Goal: Task Accomplishment & Management: Manage account settings

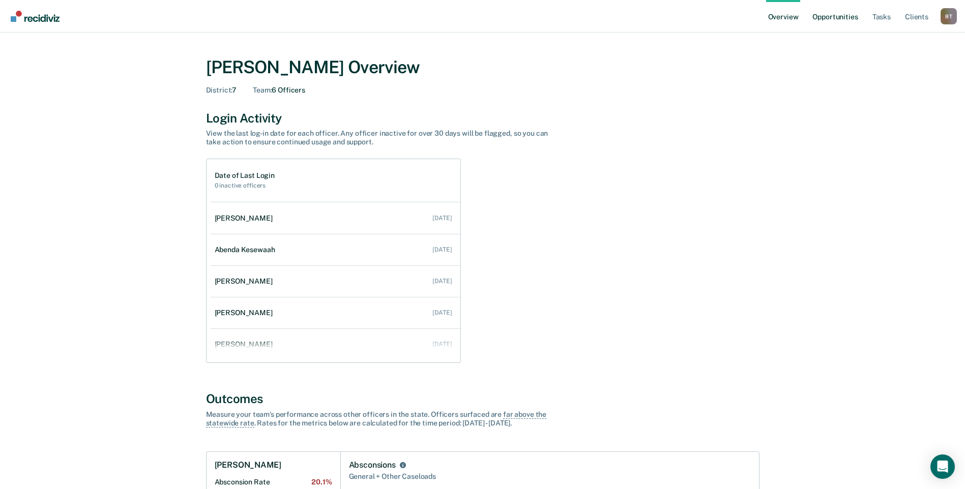
click at [836, 19] on link "Opportunities" at bounding box center [834, 16] width 49 height 33
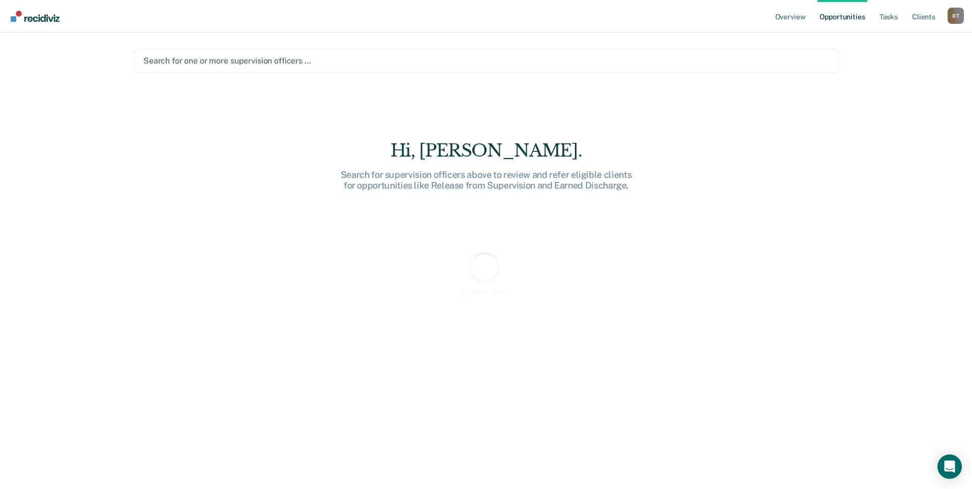
click at [566, 61] on div at bounding box center [486, 61] width 686 height 12
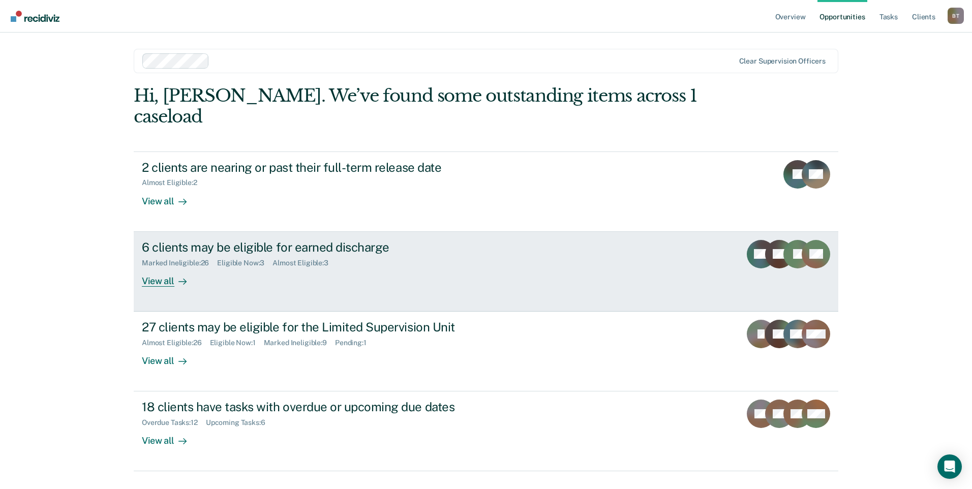
click at [157, 267] on div "View all" at bounding box center [170, 277] width 57 height 20
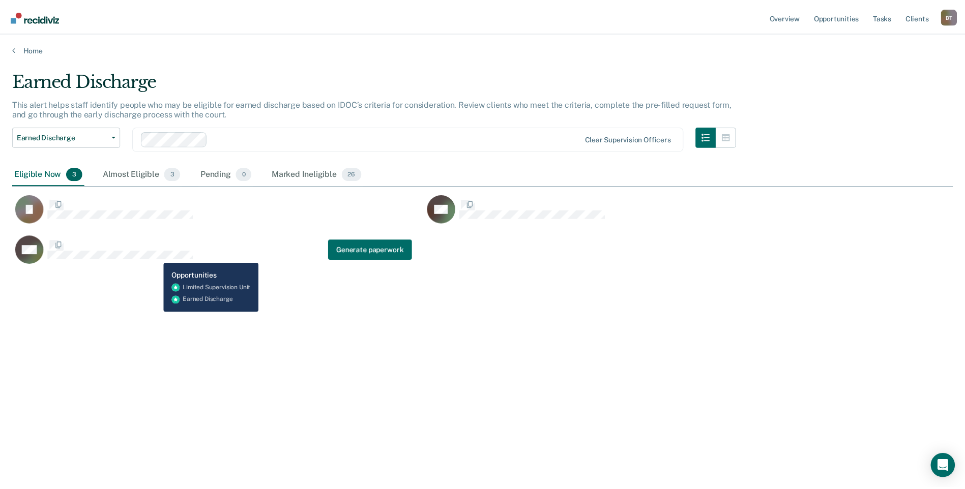
scroll to position [335, 940]
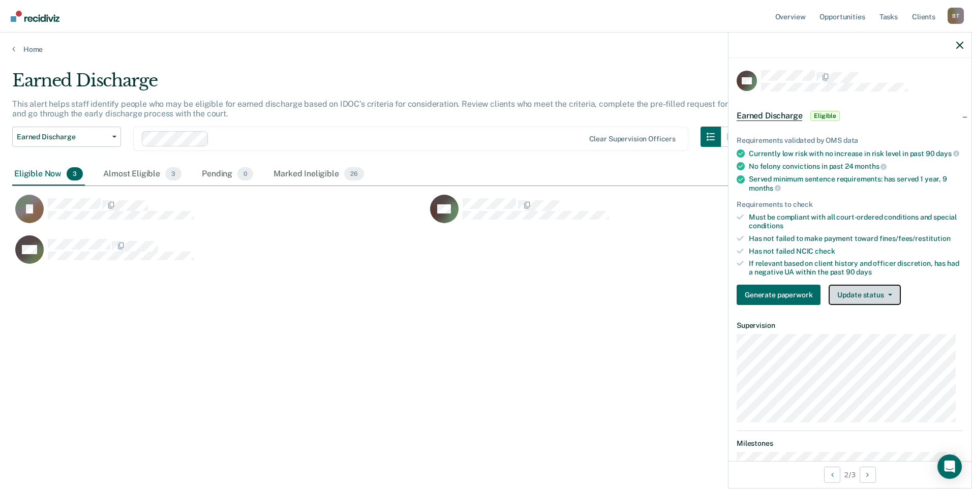
click at [866, 302] on button "Update status" at bounding box center [865, 295] width 72 height 20
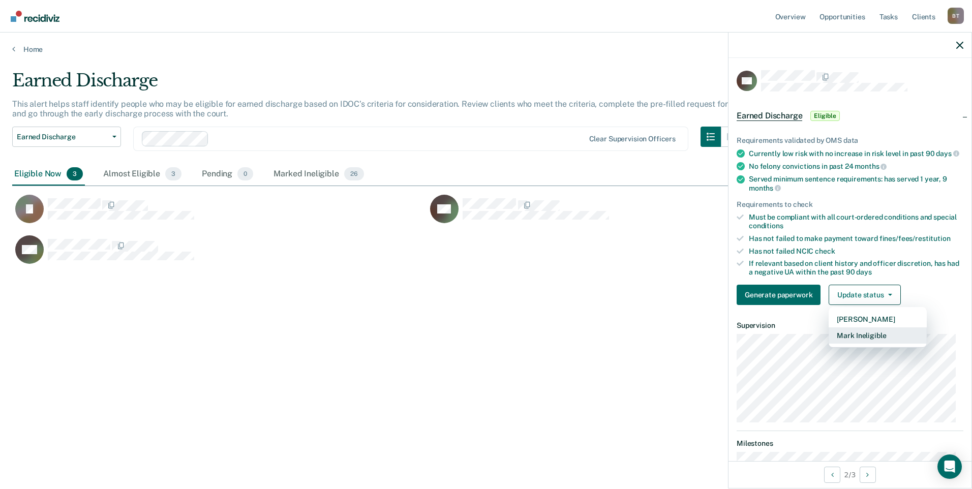
click at [859, 342] on button "Mark Ineligible" at bounding box center [878, 335] width 98 height 16
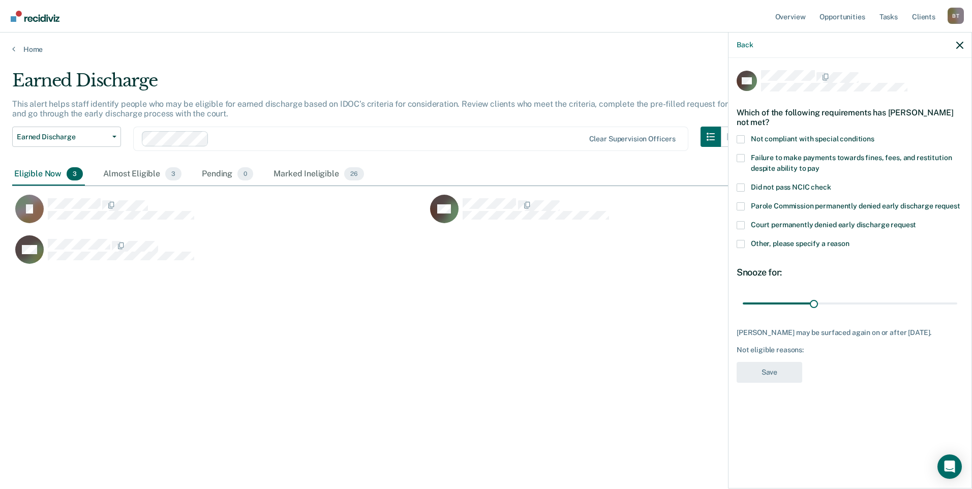
click at [739, 156] on span at bounding box center [741, 158] width 8 height 8
click at [820, 165] on input "Failure to make payments towards fines, fees, and restitution despite ability t…" at bounding box center [820, 165] width 0 height 0
drag, startPoint x: 815, startPoint y: 303, endPoint x: 993, endPoint y: 300, distance: 178.0
type input "90"
click at [958, 300] on input "range" at bounding box center [850, 303] width 215 height 18
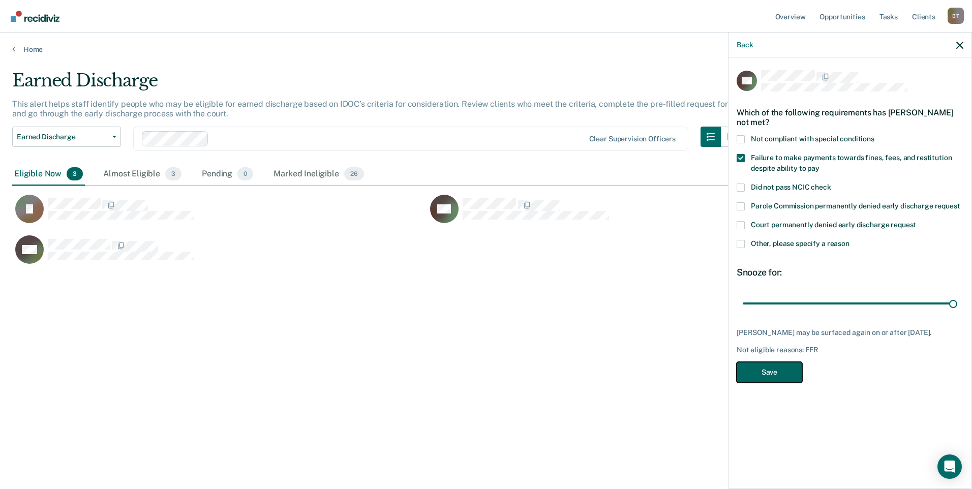
click at [784, 370] on button "Save" at bounding box center [770, 372] width 66 height 21
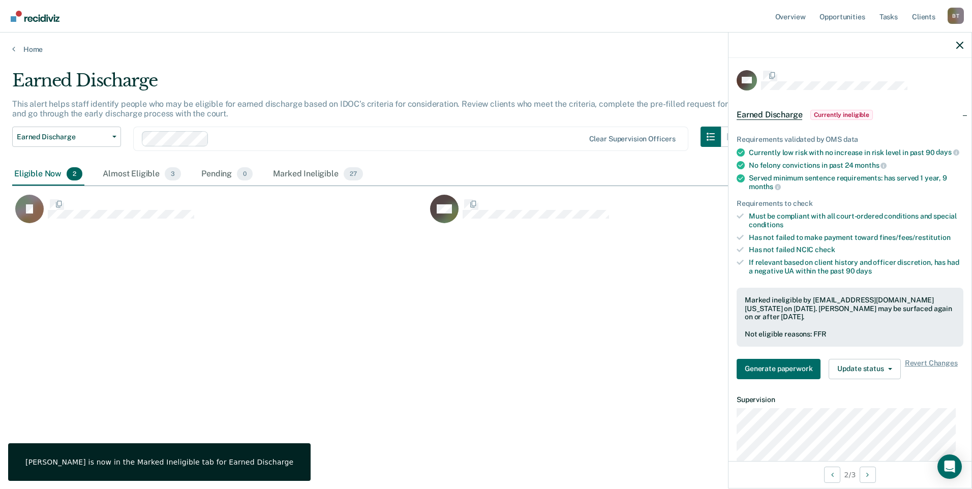
click at [439, 335] on div "Earned Discharge This alert helps staff identify people who may be eligible for…" at bounding box center [486, 241] width 948 height 343
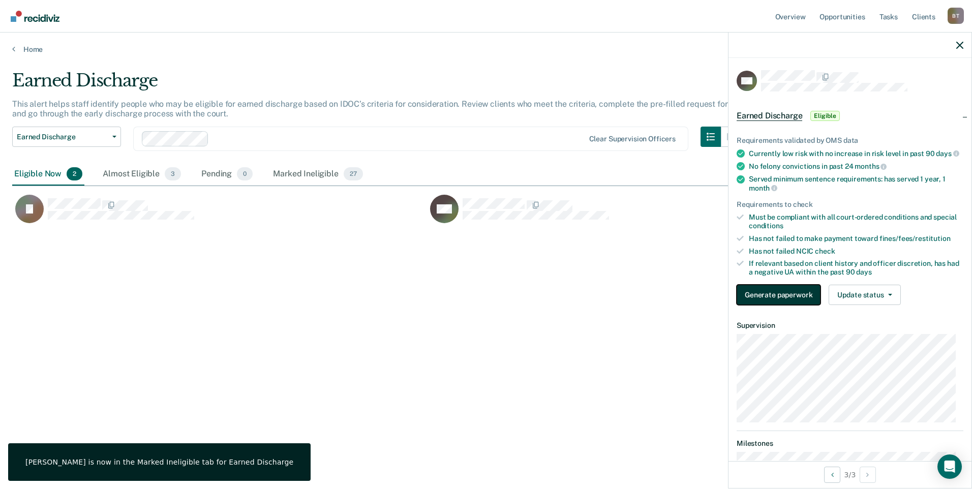
click at [780, 295] on button "Generate paperwork" at bounding box center [779, 295] width 84 height 20
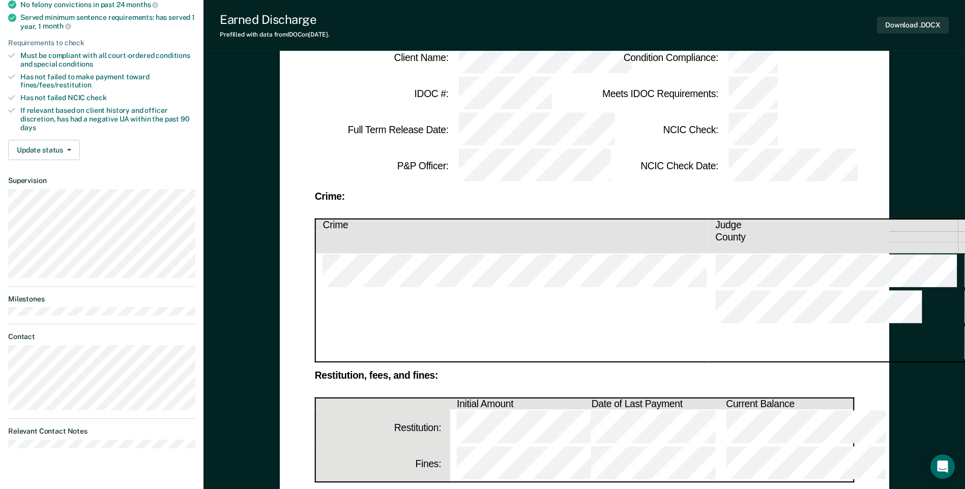
scroll to position [153, 0]
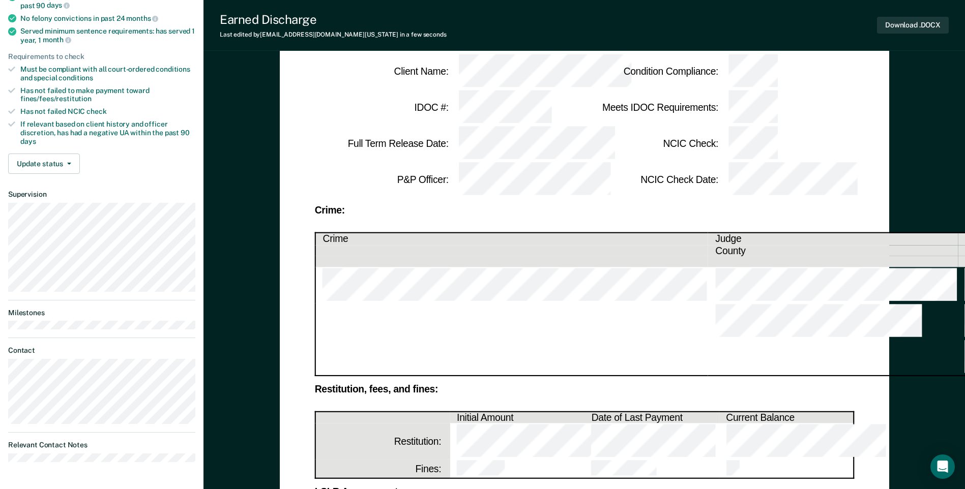
click at [753, 488] on div "LSI-R Assessment:" at bounding box center [584, 492] width 540 height 9
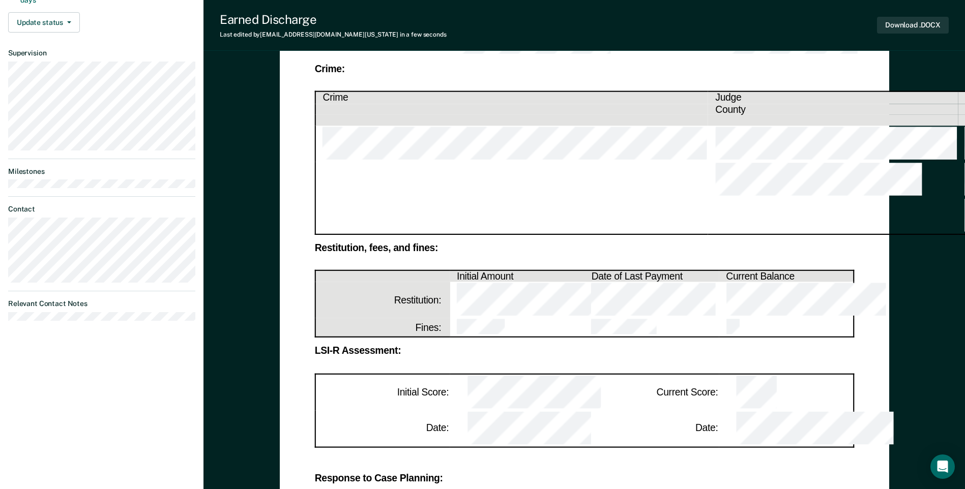
scroll to position [305, 0]
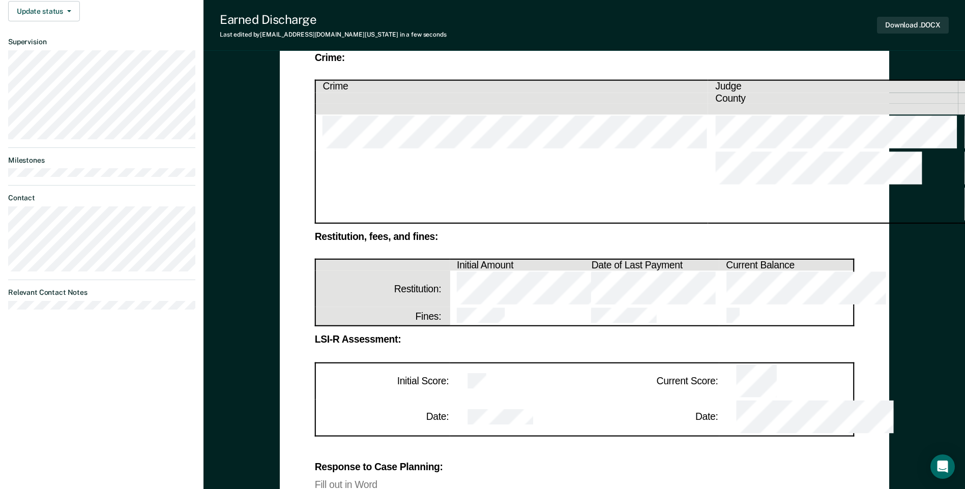
click at [543, 463] on div "Response to Case Planning:" at bounding box center [584, 467] width 540 height 9
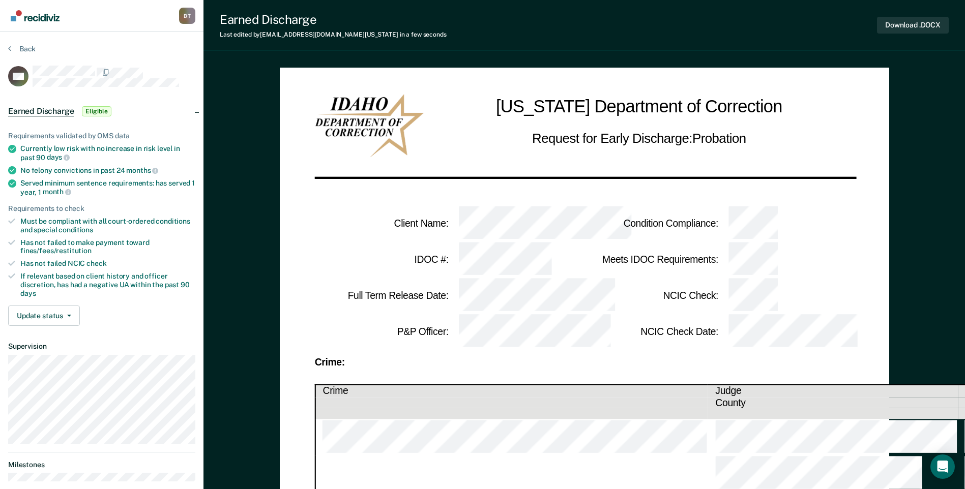
scroll to position [0, 0]
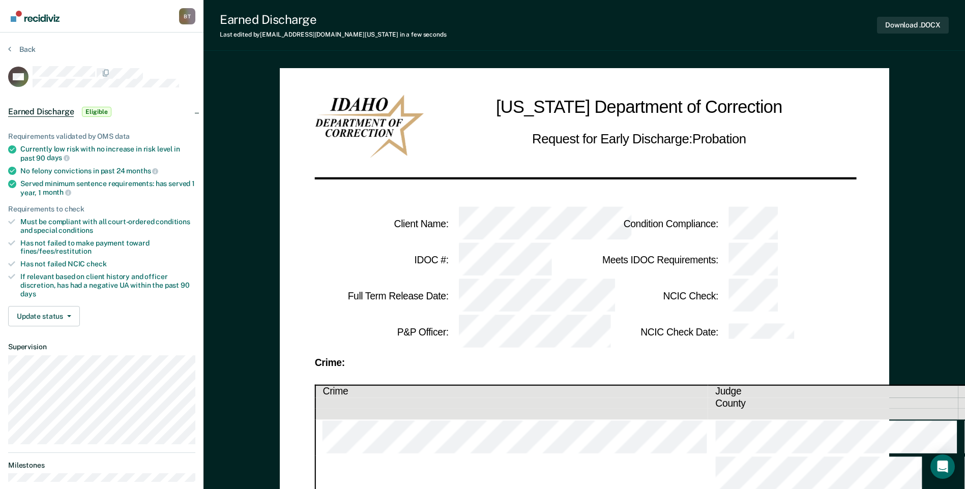
click at [708, 398] on th "County" at bounding box center [833, 403] width 250 height 11
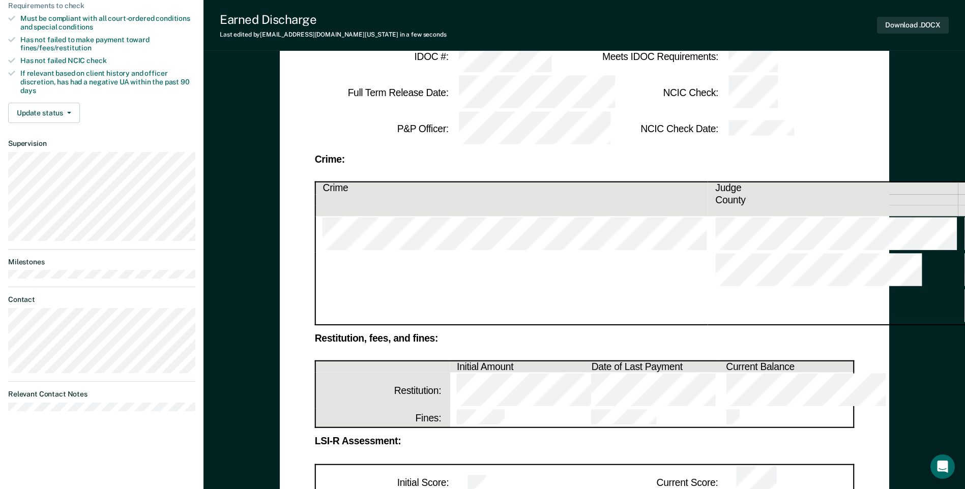
scroll to position [305, 0]
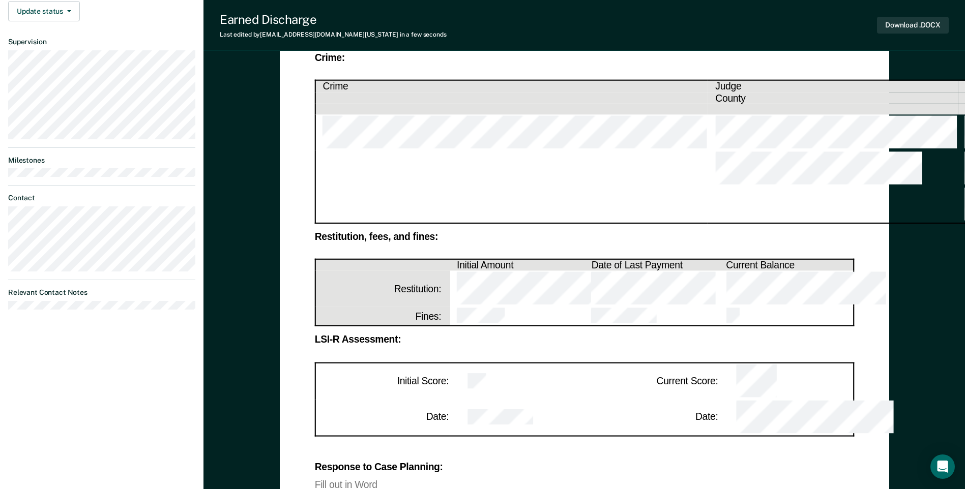
click at [316, 480] on div "Fill out in Word" at bounding box center [584, 484] width 540 height 9
click at [388, 480] on div "Fill out in Word" at bounding box center [584, 484] width 540 height 9
click at [899, 23] on button "Download .DOCX" at bounding box center [913, 25] width 72 height 17
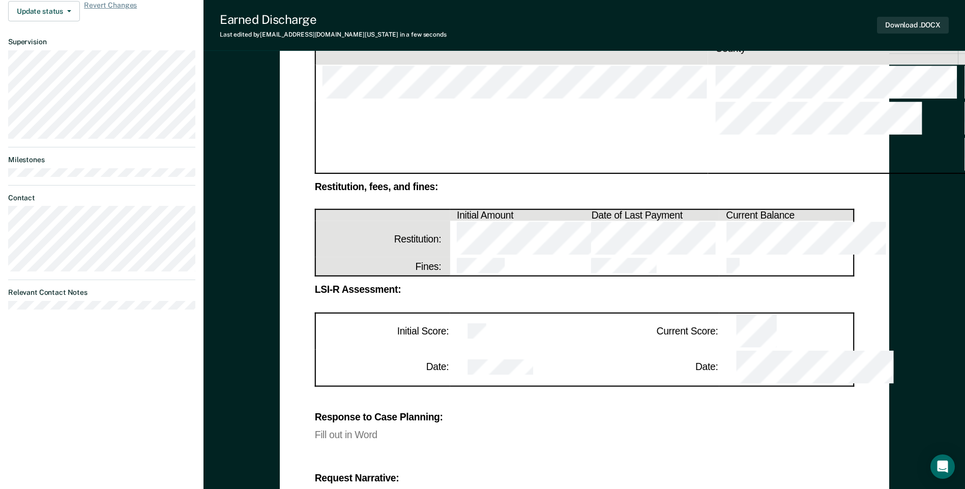
click at [420, 19] on div "Earned Discharge Last edited by [PERSON_NAME][EMAIL_ADDRESS][DOMAIN_NAME][US_ST…" at bounding box center [583, 25] width 761 height 51
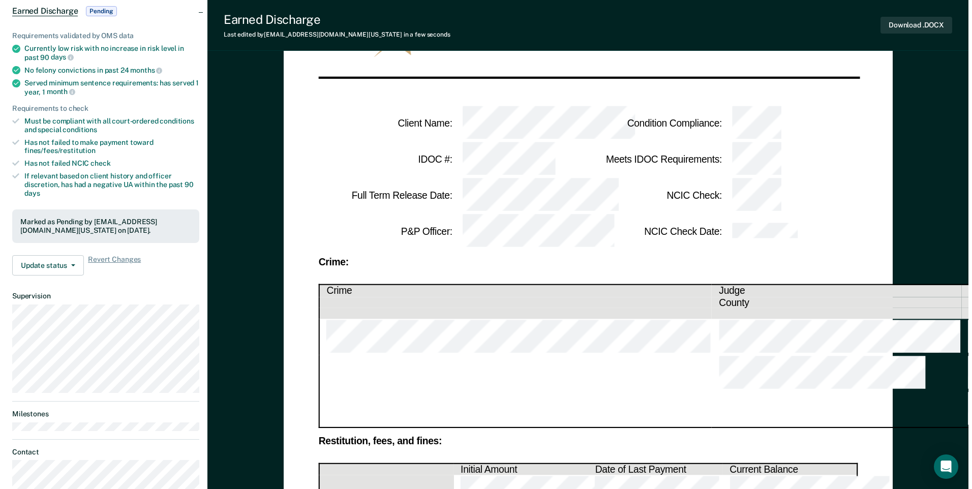
scroll to position [0, 0]
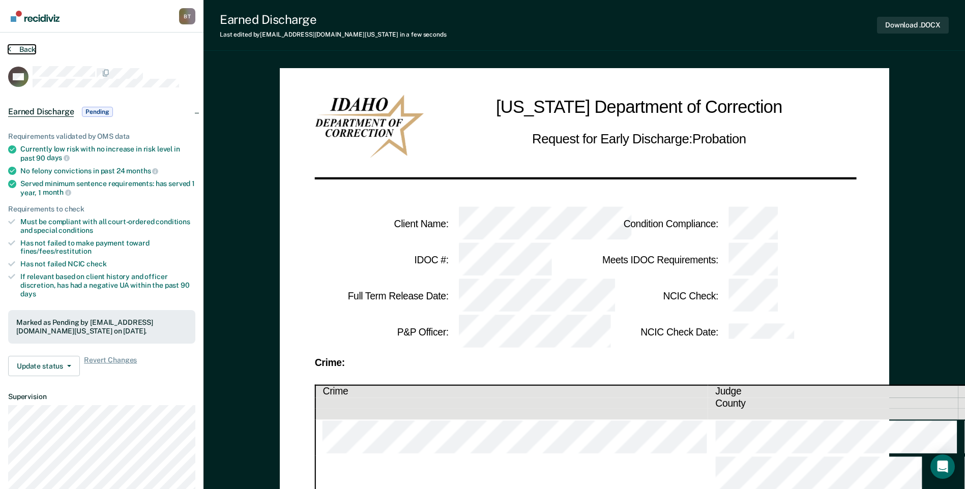
click at [12, 47] on button "Back" at bounding box center [21, 49] width 27 height 9
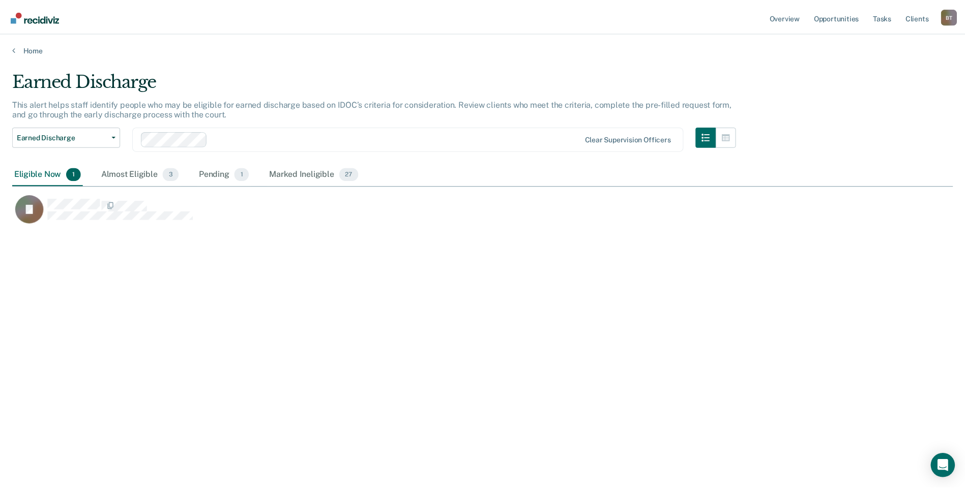
scroll to position [335, 940]
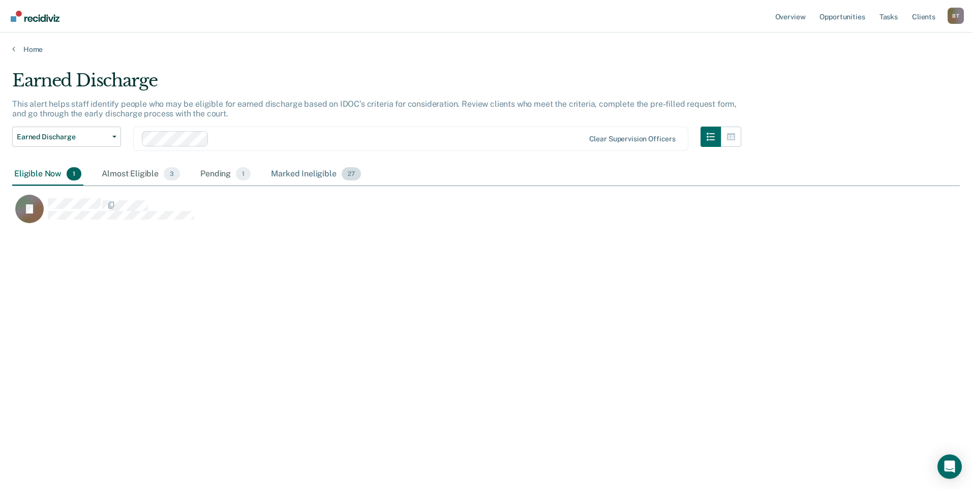
click at [306, 173] on div "Marked Ineligible 27" at bounding box center [316, 174] width 94 height 22
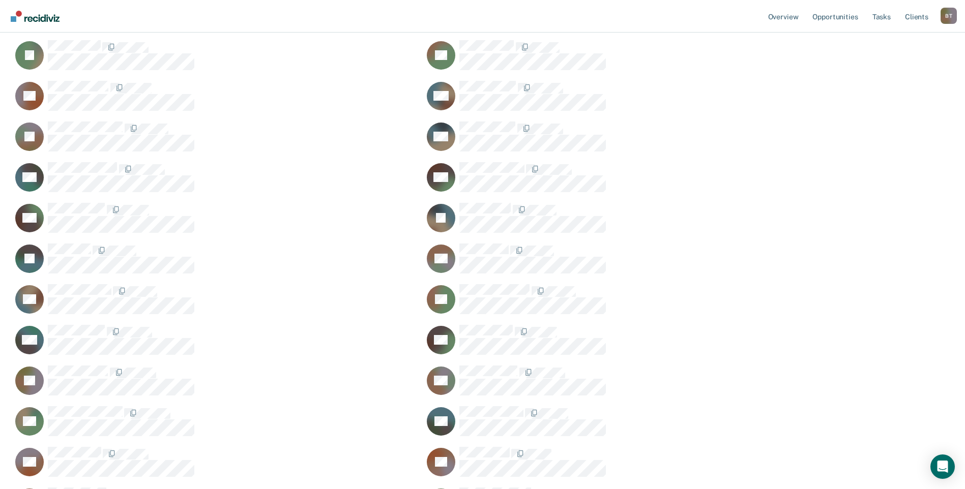
scroll to position [0, 0]
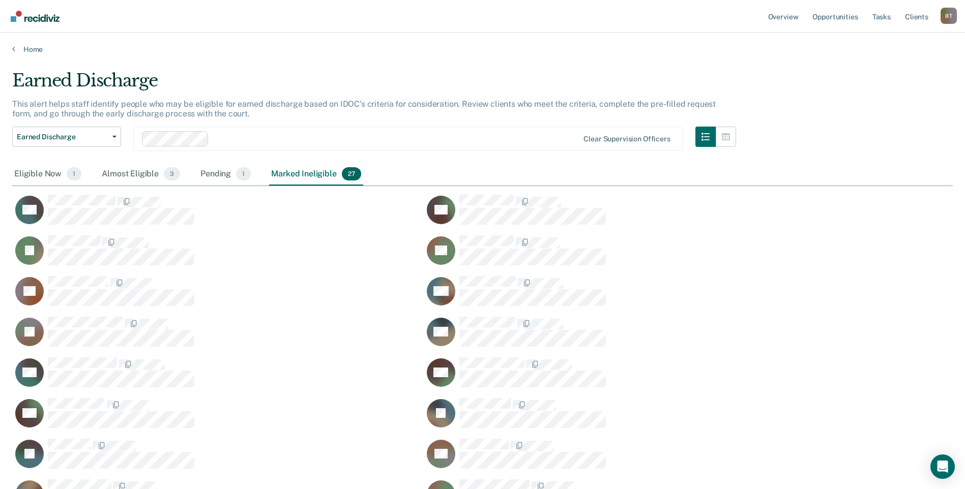
click at [228, 230] on div "CG" at bounding box center [217, 214] width 411 height 41
click at [14, 48] on icon at bounding box center [13, 49] width 3 height 8
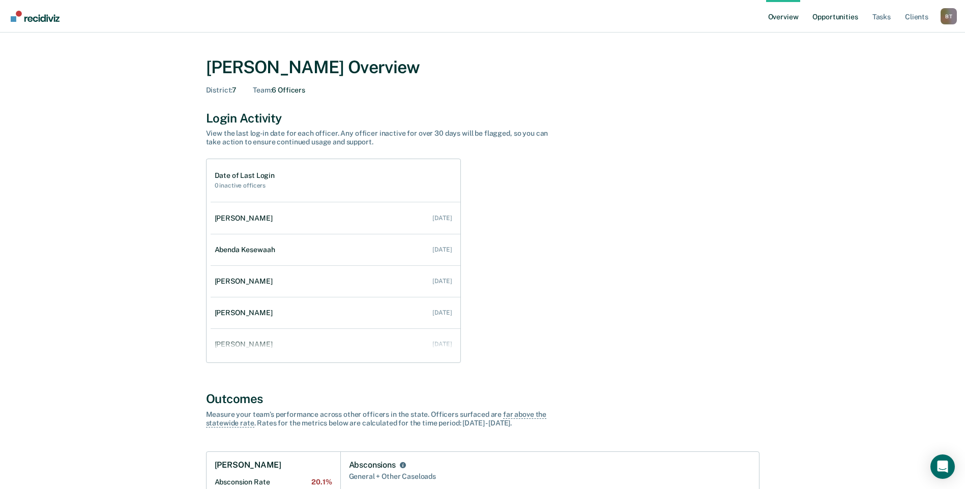
click at [846, 17] on link "Opportunities" at bounding box center [834, 16] width 49 height 33
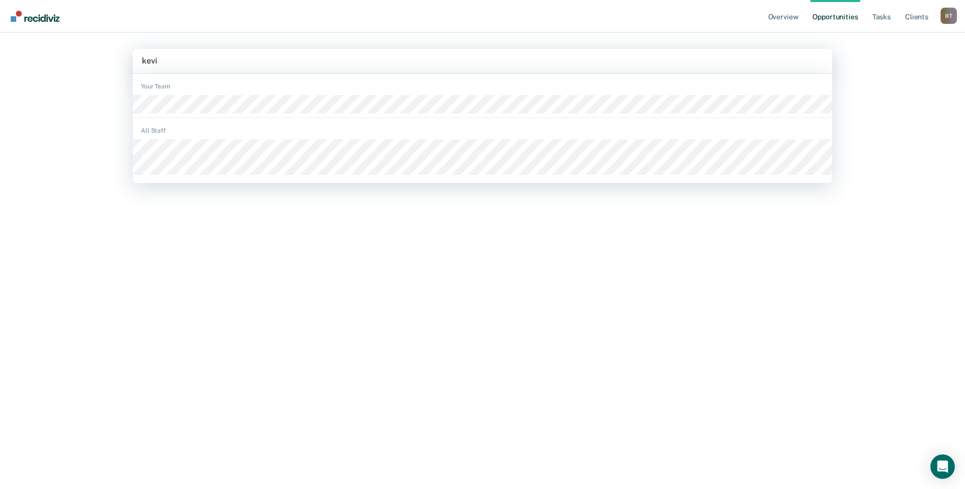
type input "kevin"
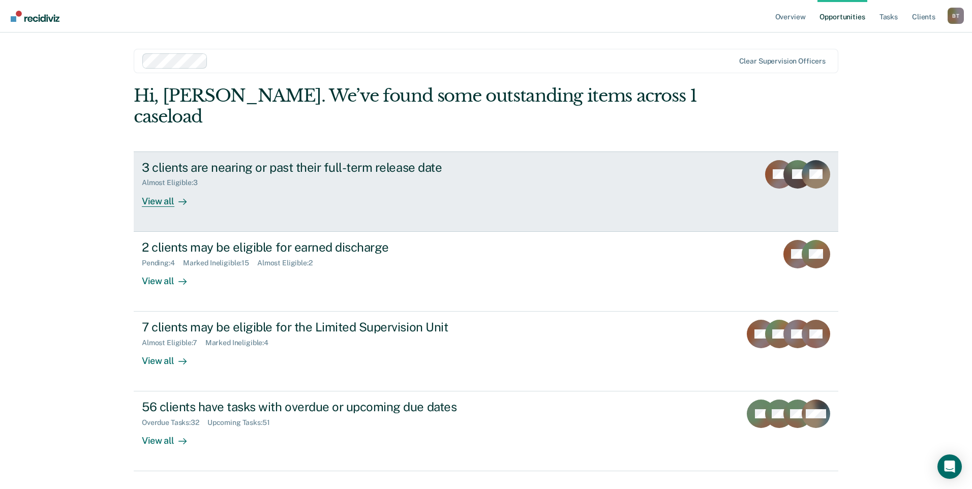
click at [152, 187] on div "View all" at bounding box center [170, 197] width 57 height 20
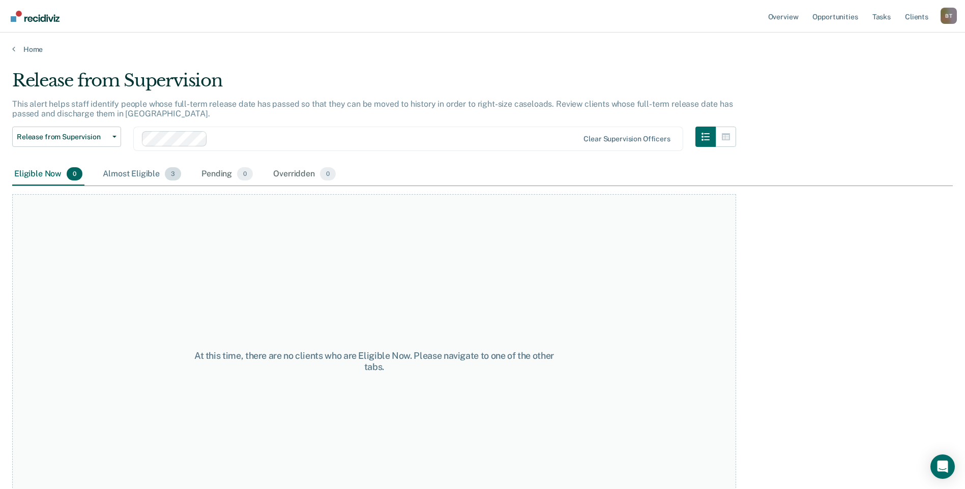
click at [144, 175] on div "Almost Eligible 3" at bounding box center [142, 174] width 82 height 22
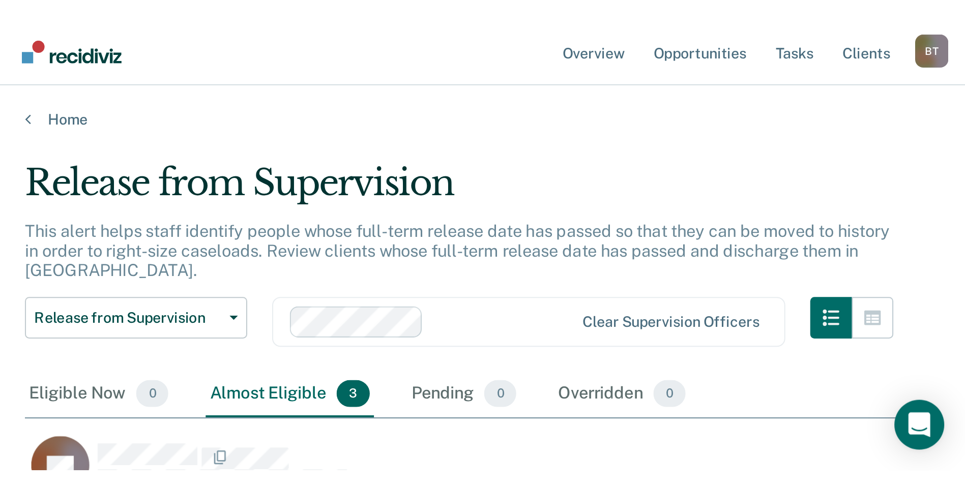
scroll to position [335, 940]
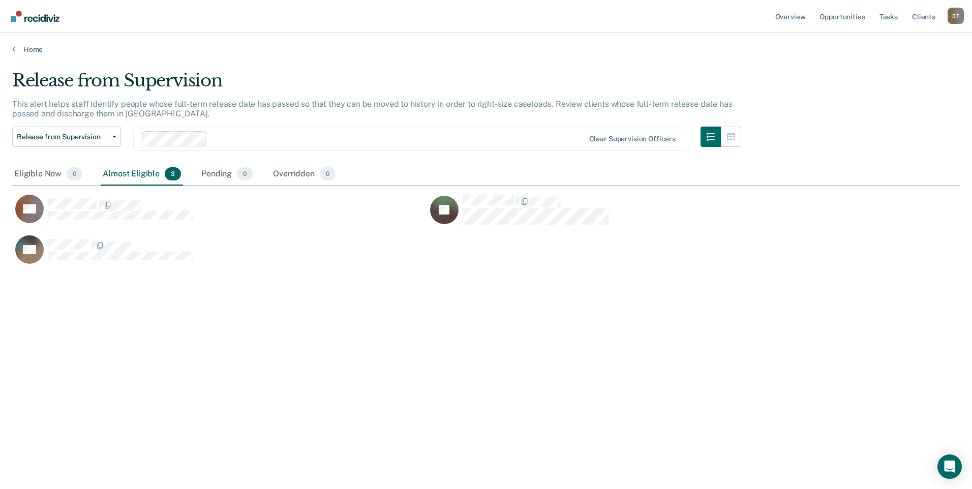
click at [100, 298] on div "Release from Supervision This alert helps staff identify people whose full-term…" at bounding box center [486, 241] width 948 height 343
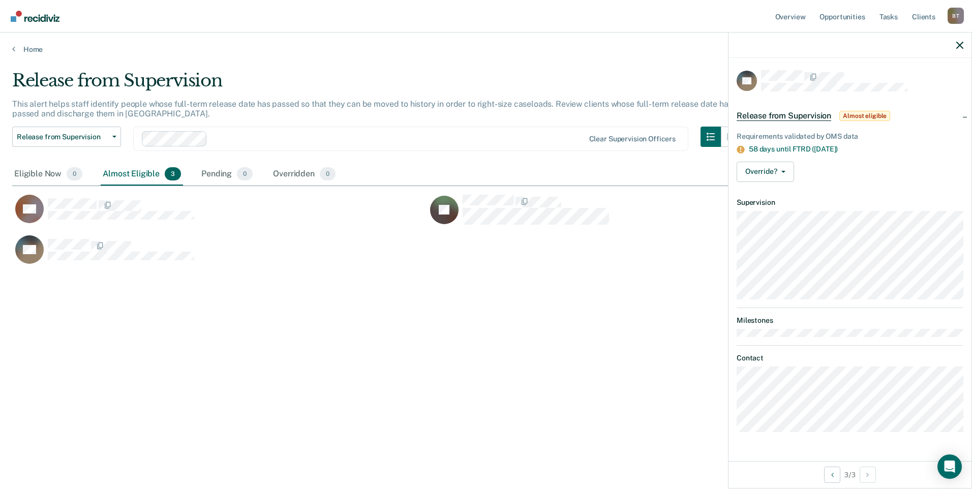
click at [206, 316] on div "Release from Supervision This alert helps staff identify people whose full-term…" at bounding box center [486, 241] width 948 height 343
click at [15, 49] on icon at bounding box center [13, 49] width 3 height 8
